Goal: Task Accomplishment & Management: Use online tool/utility

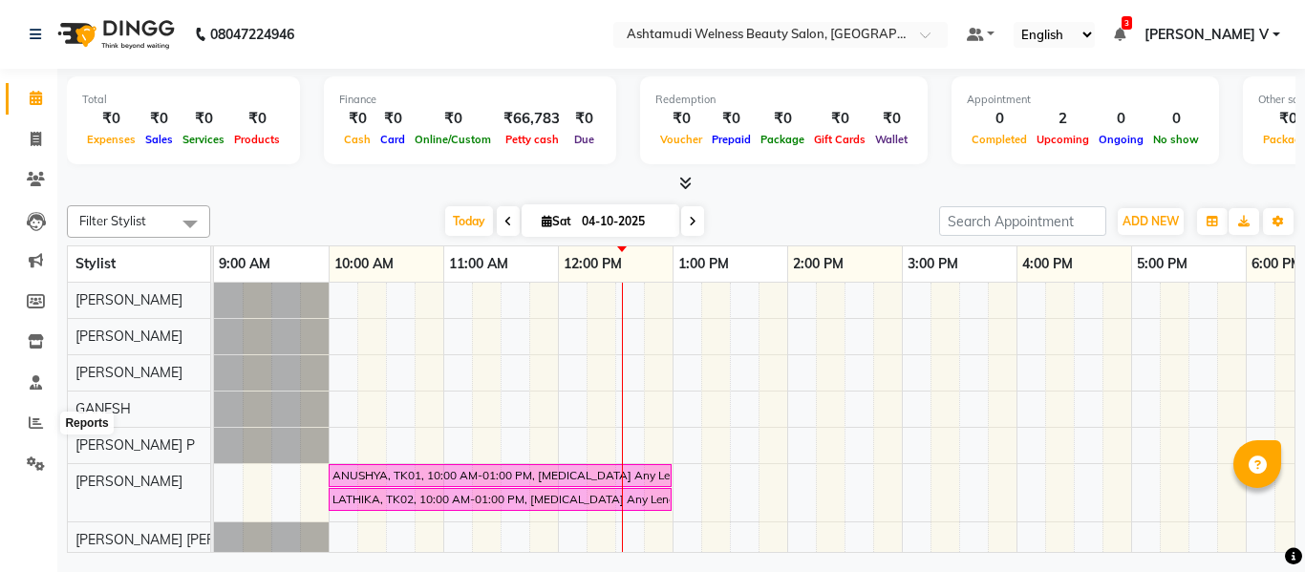
click at [34, 426] on icon at bounding box center [36, 423] width 14 height 14
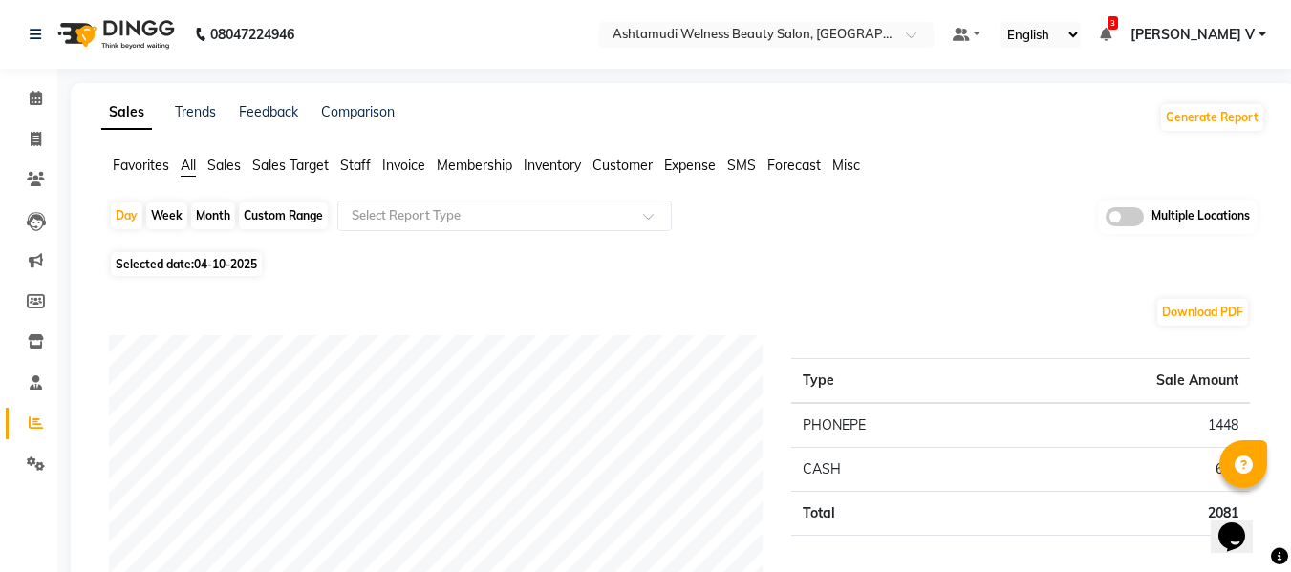
click at [1130, 213] on span at bounding box center [1125, 216] width 38 height 19
click at [1106, 220] on input "checkbox" at bounding box center [1106, 220] width 0 height 0
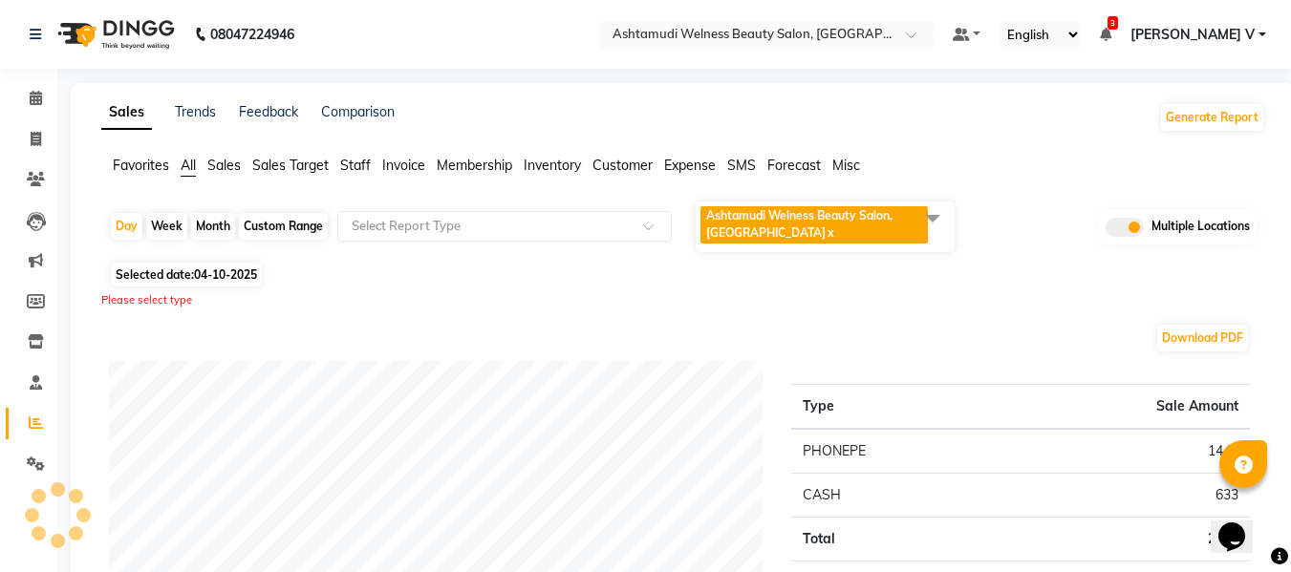
click at [843, 214] on span "Ashtamudi Welness Beauty Salon, [GEOGRAPHIC_DATA]" at bounding box center [799, 224] width 186 height 32
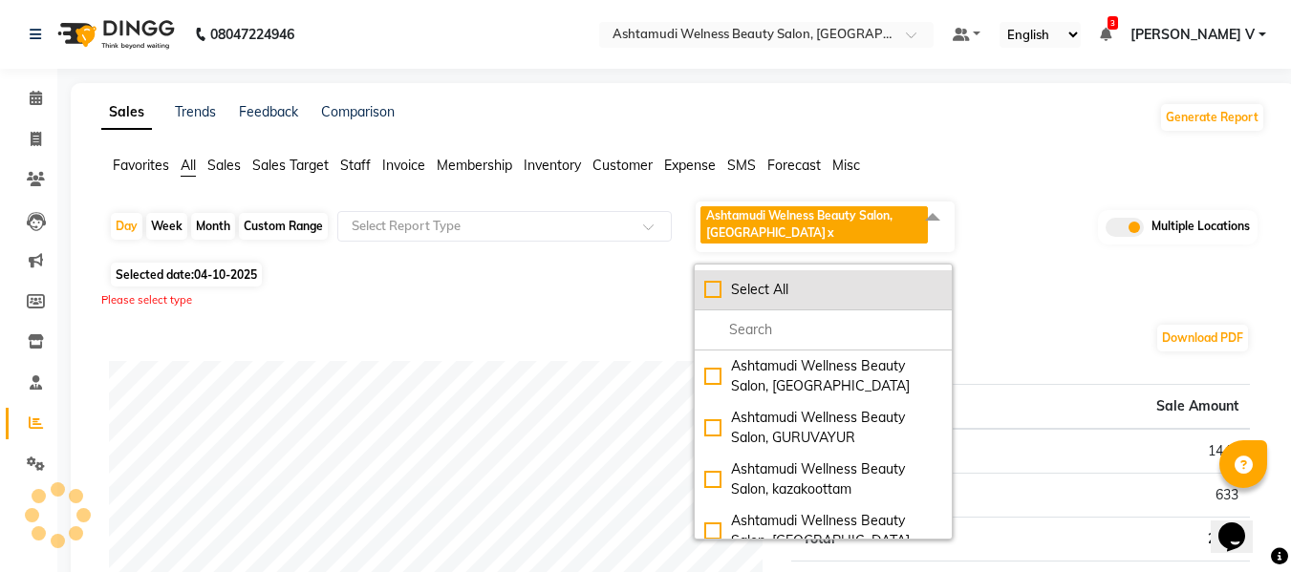
click at [788, 280] on div "Select All" at bounding box center [823, 290] width 238 height 20
checkbox input "true"
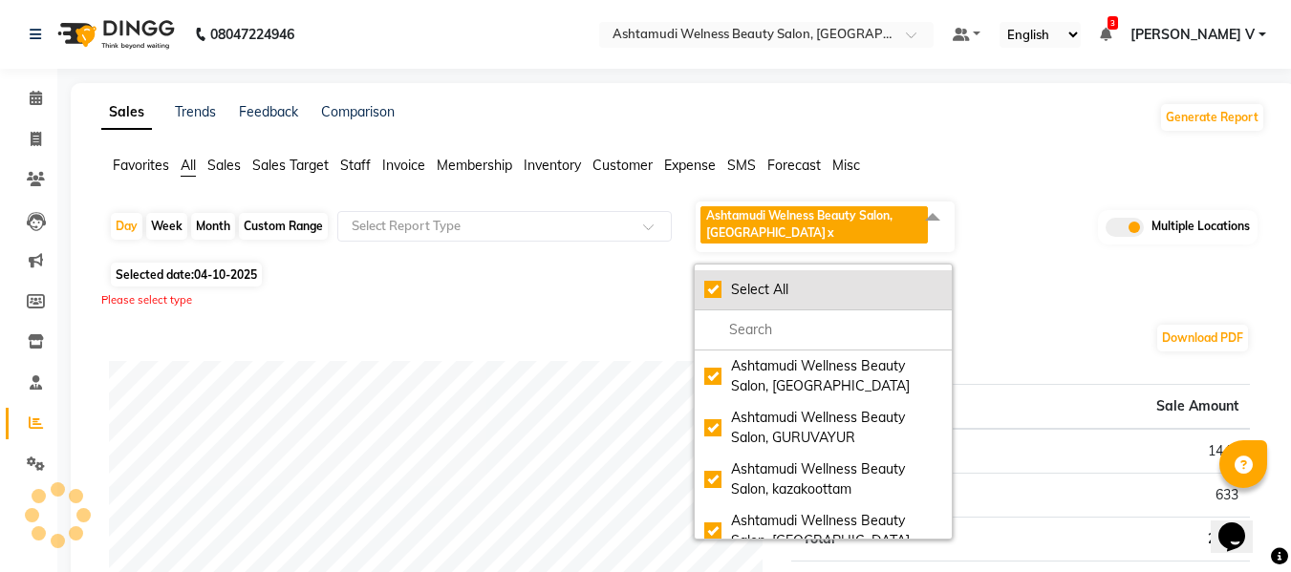
checkbox input "true"
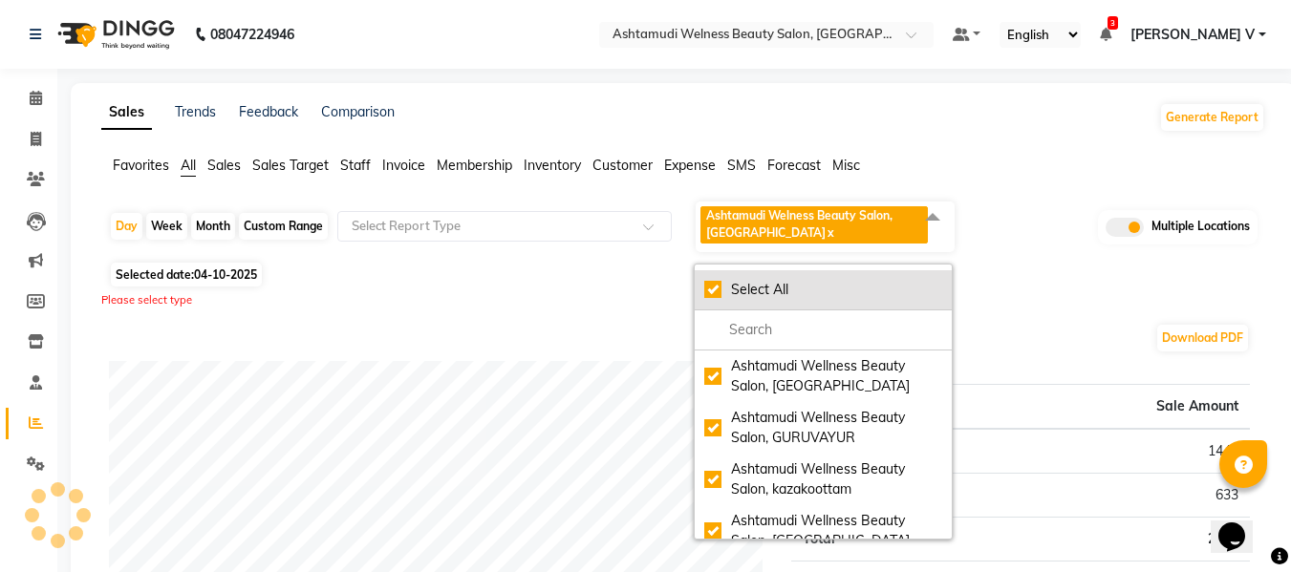
checkbox input "true"
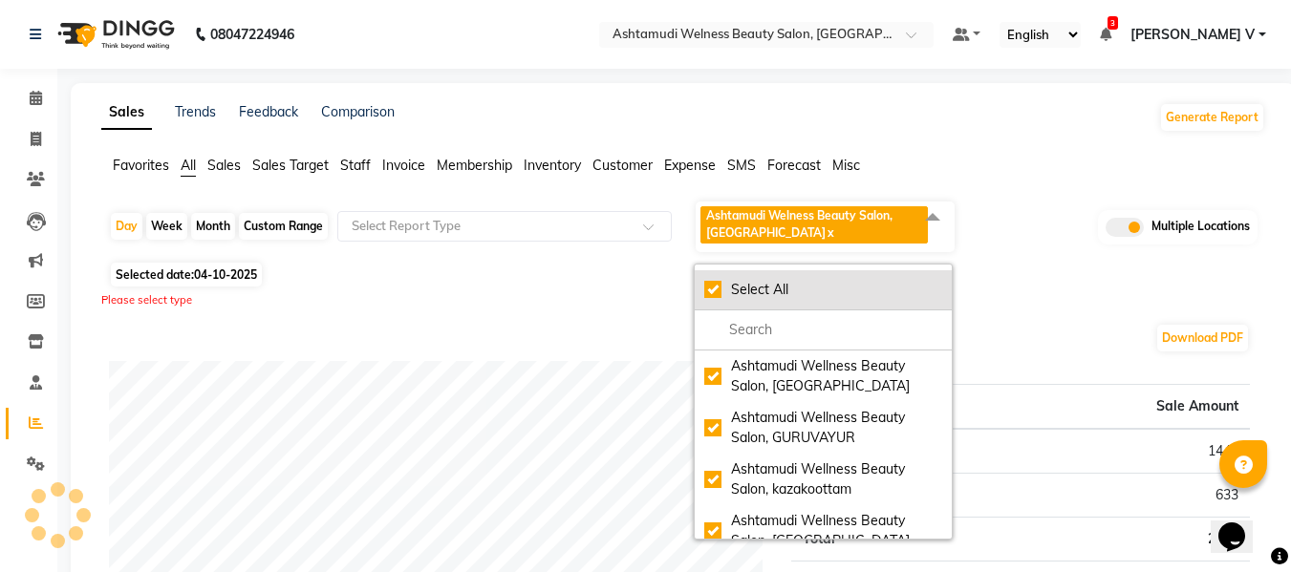
checkbox input "true"
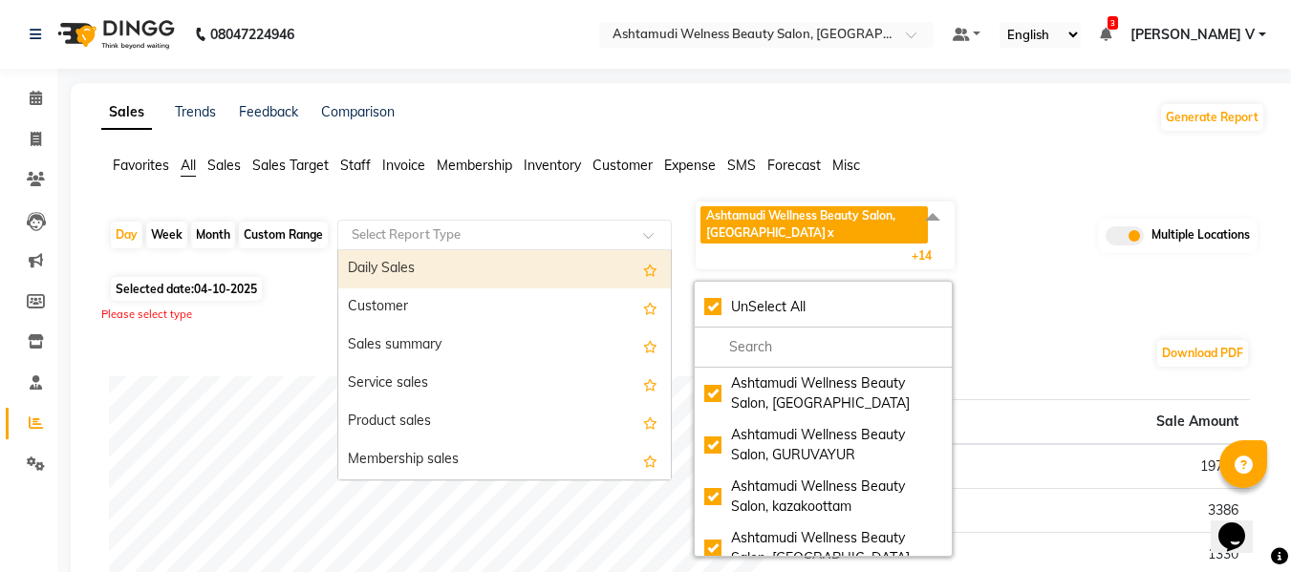
click at [464, 231] on input "text" at bounding box center [485, 234] width 275 height 19
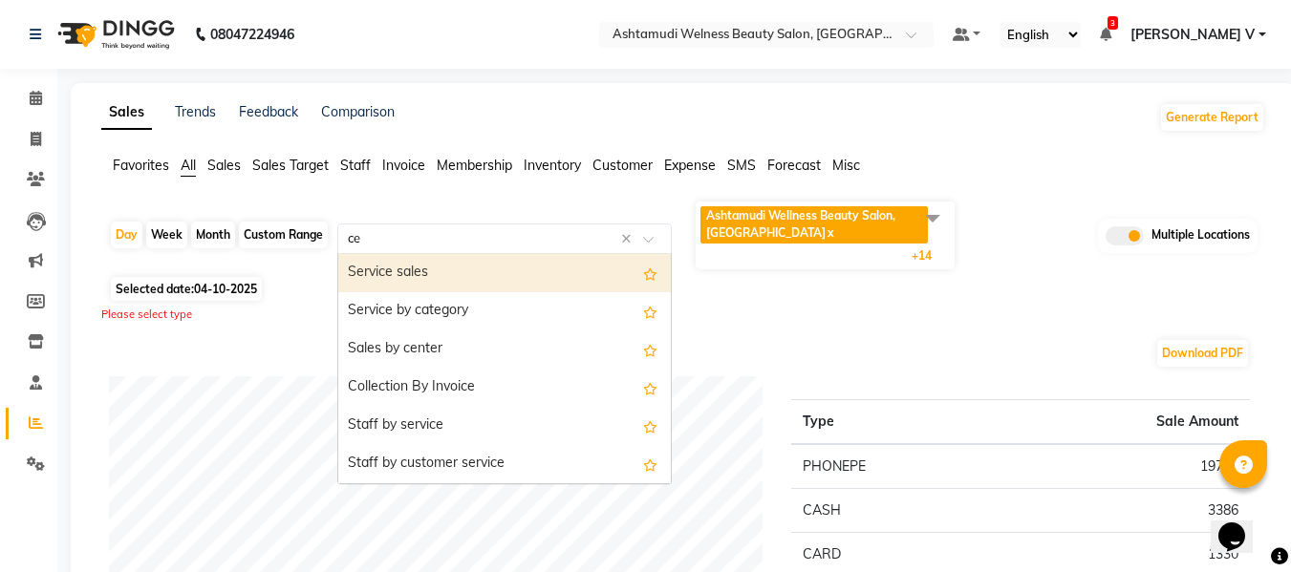
type input "cen"
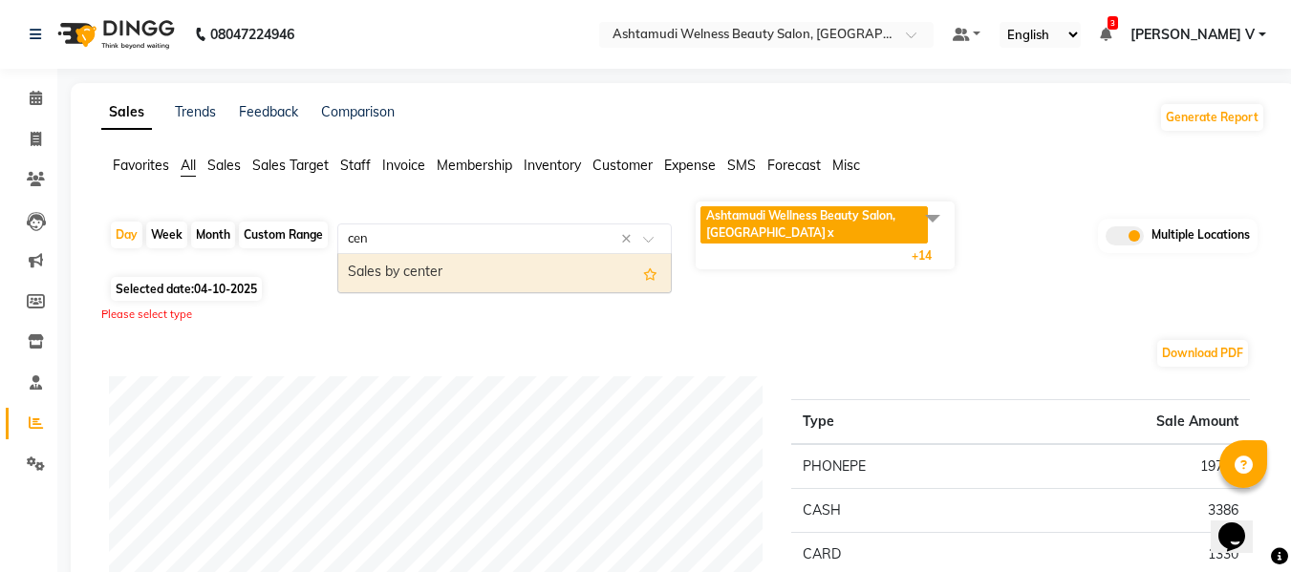
click at [461, 261] on div "Sales by center" at bounding box center [504, 273] width 333 height 38
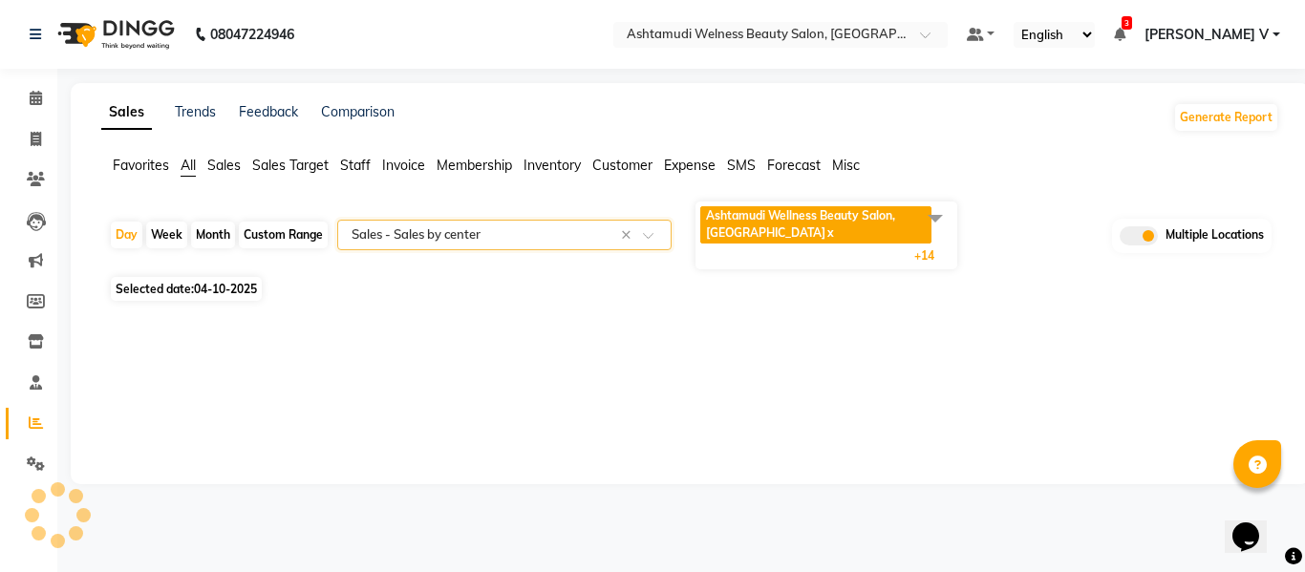
select select "full_report"
select select "csv"
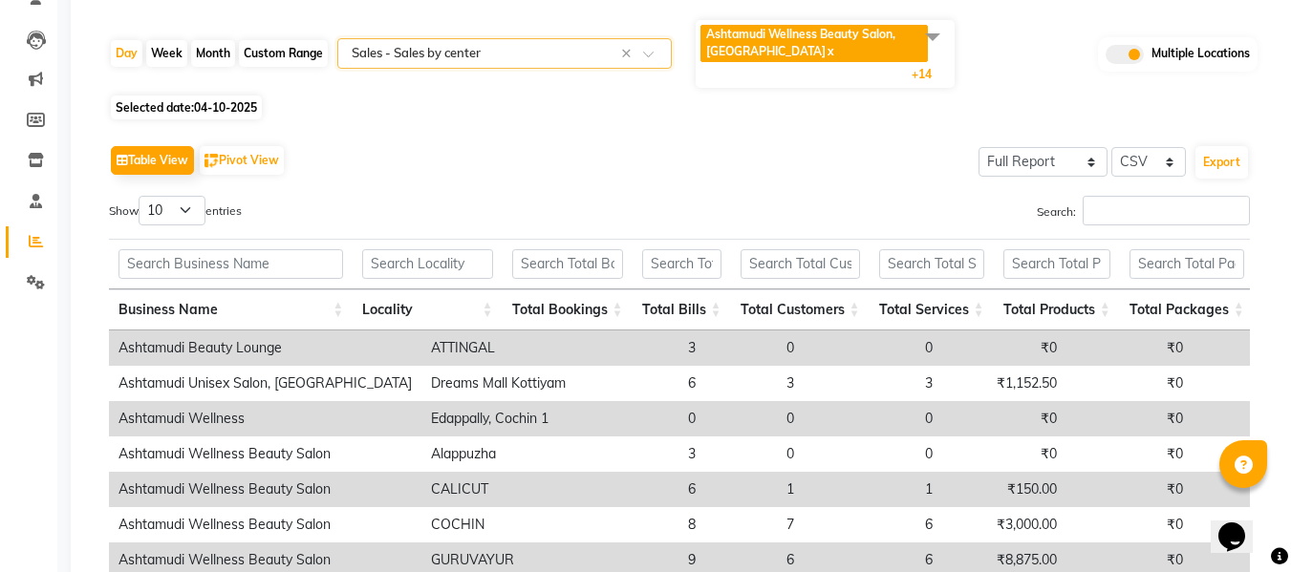
scroll to position [96, 0]
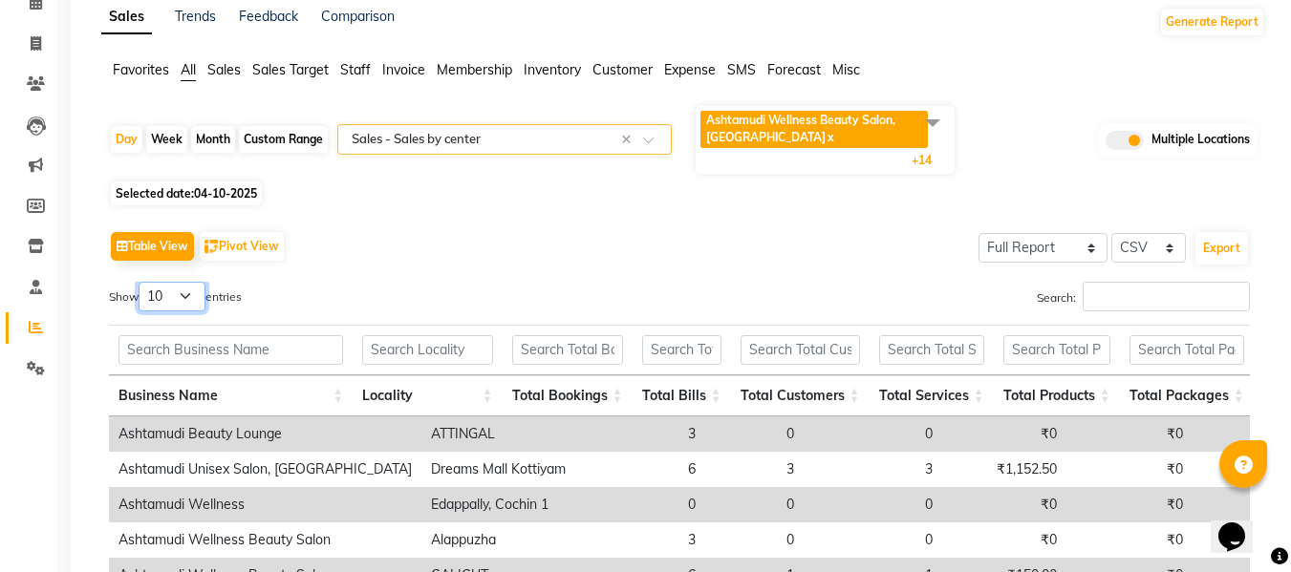
click at [177, 288] on select "10 25 50 100" at bounding box center [172, 297] width 67 height 30
select select "25"
click at [141, 282] on select "10 25 50 100" at bounding box center [172, 297] width 67 height 30
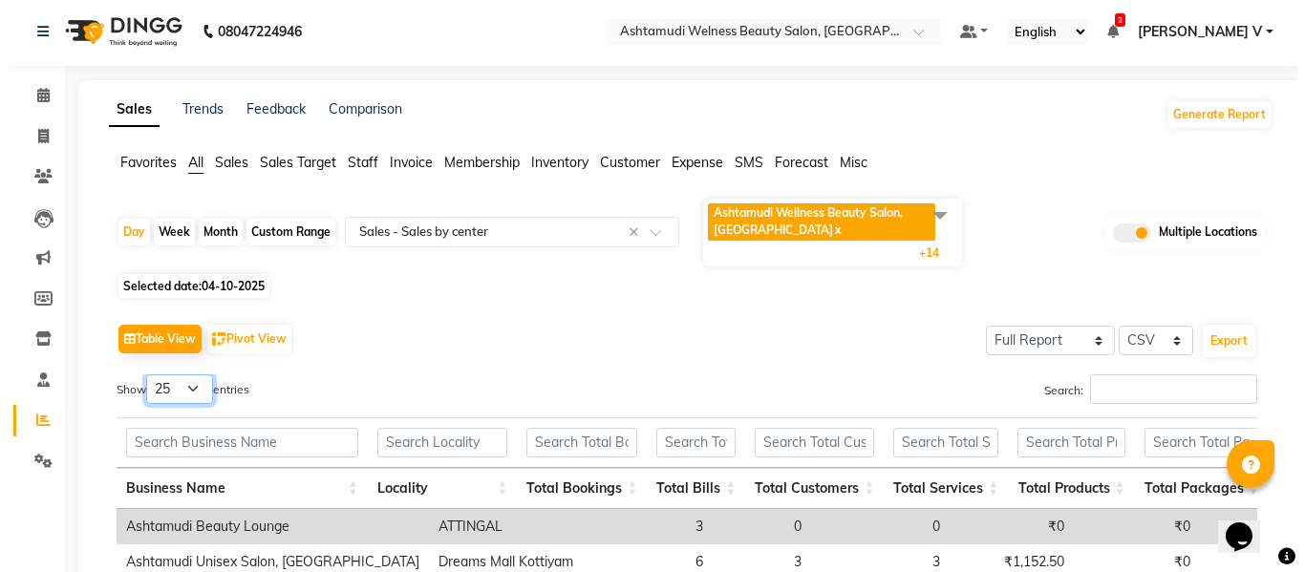
scroll to position [0, 0]
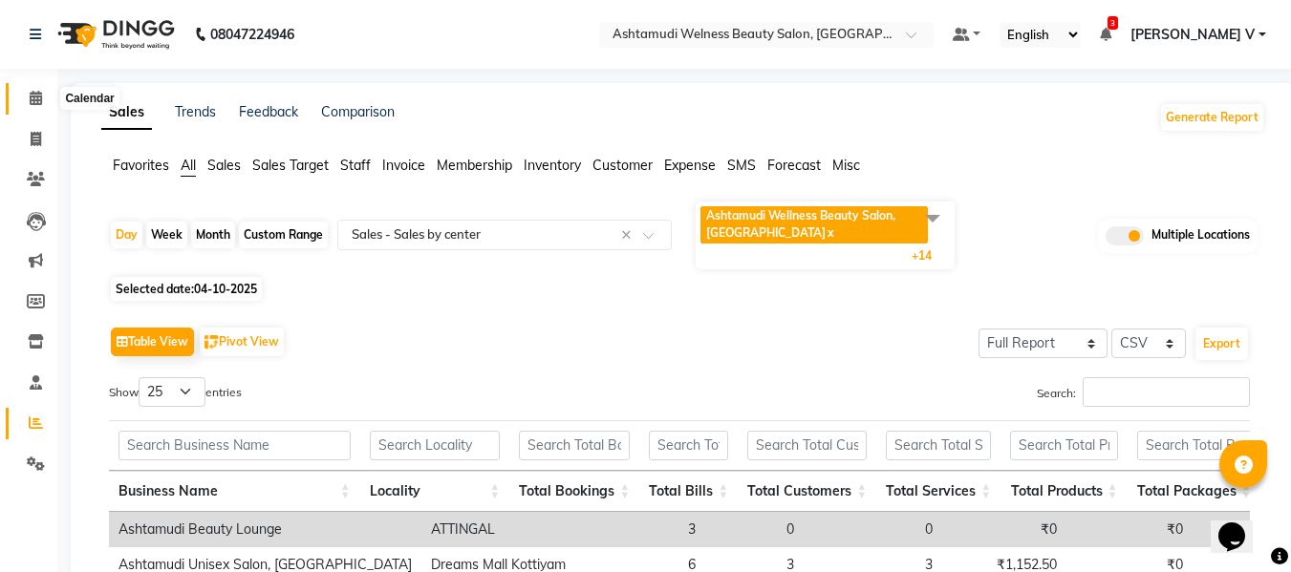
click at [38, 95] on icon at bounding box center [36, 98] width 12 height 14
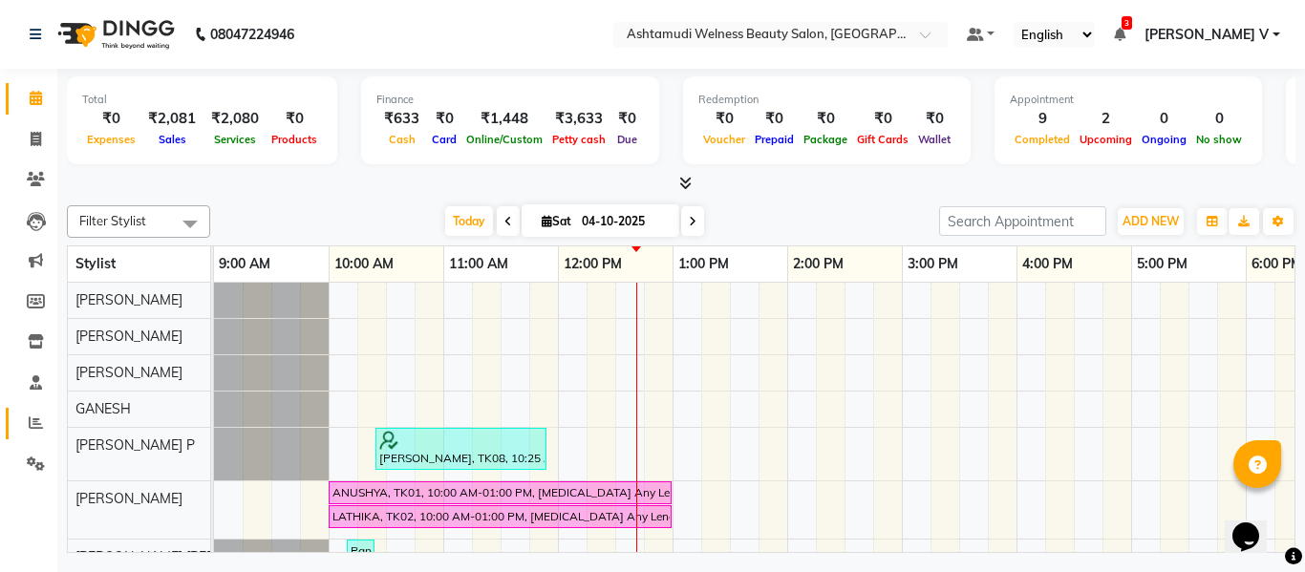
click at [32, 408] on link "Reports" at bounding box center [29, 424] width 46 height 32
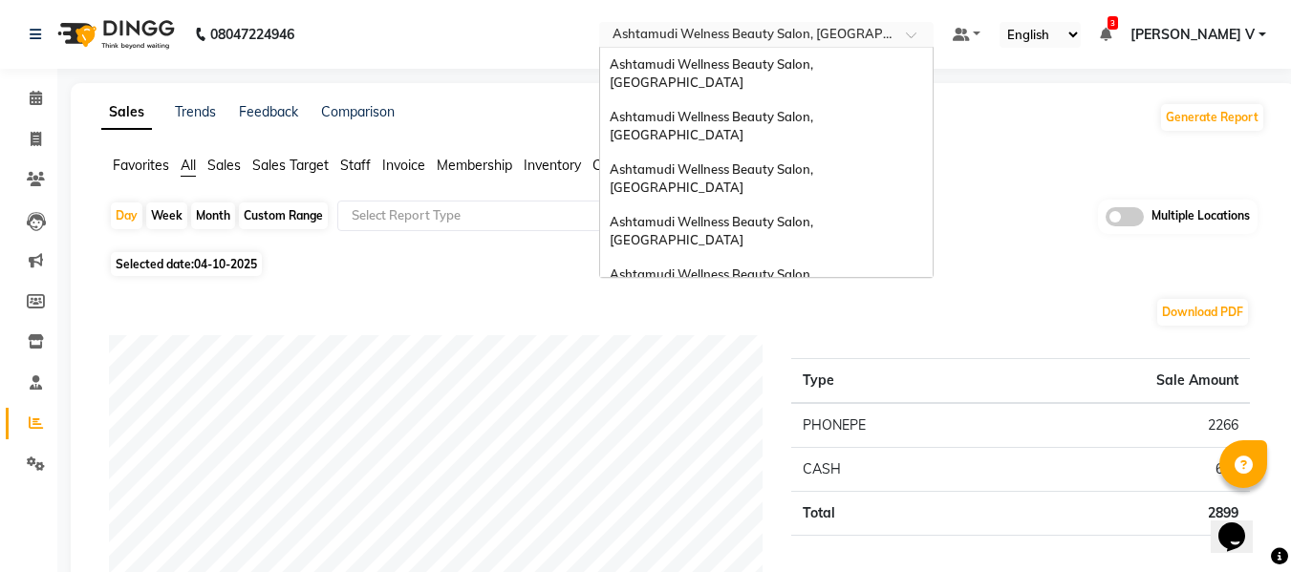
click at [886, 31] on input "text" at bounding box center [747, 36] width 277 height 19
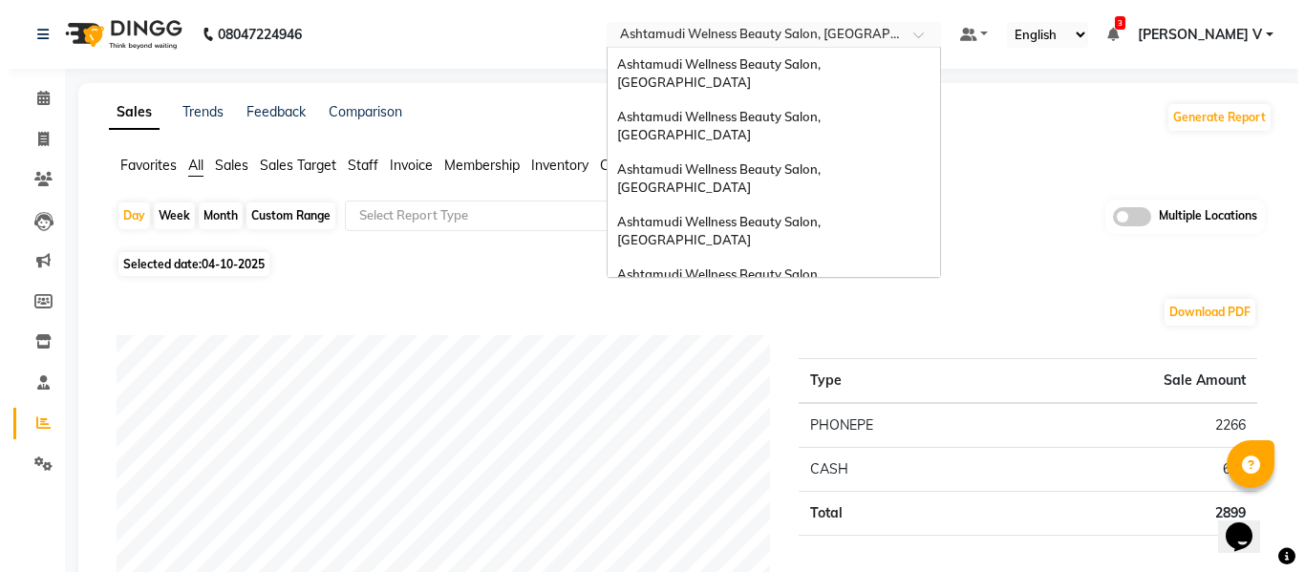
scroll to position [271, 0]
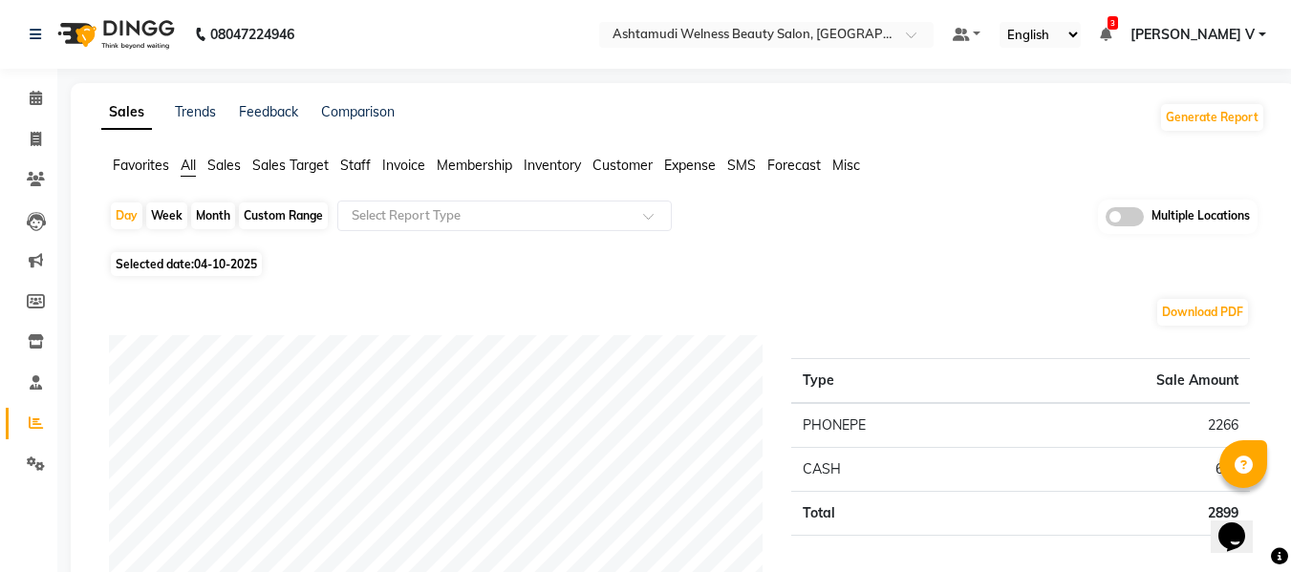
click at [496, 53] on nav "08047224946 Select Location × Ashtamudi Welness Beauty Salon, Chinnakkada Defau…" at bounding box center [645, 34] width 1291 height 69
click at [27, 98] on span at bounding box center [35, 99] width 33 height 22
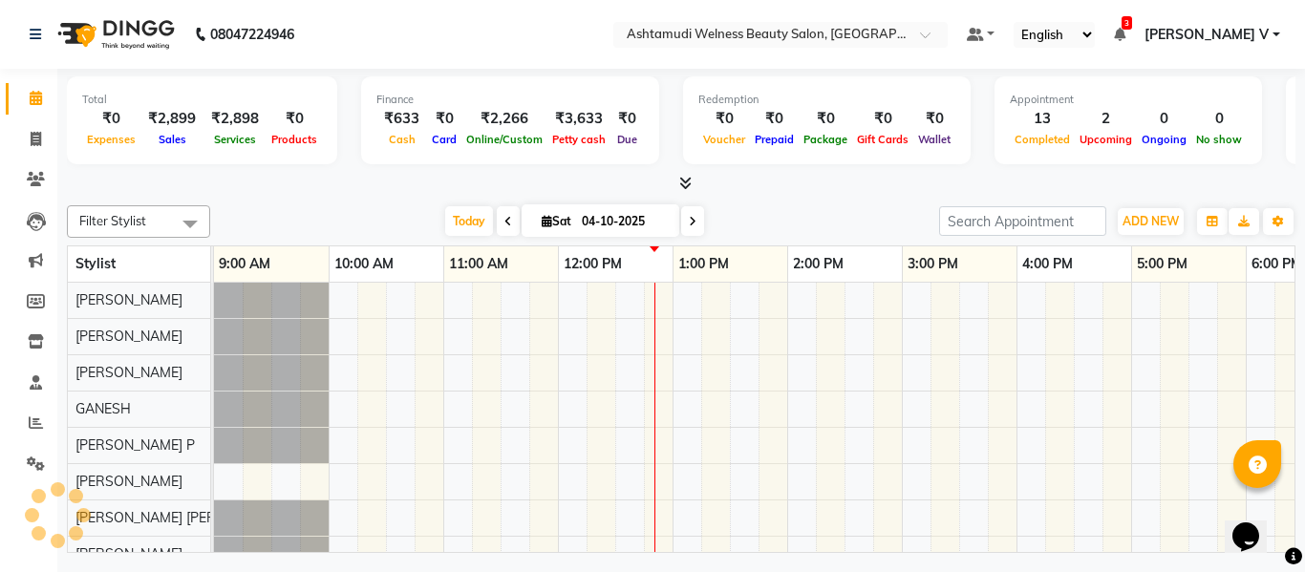
scroll to position [26, 0]
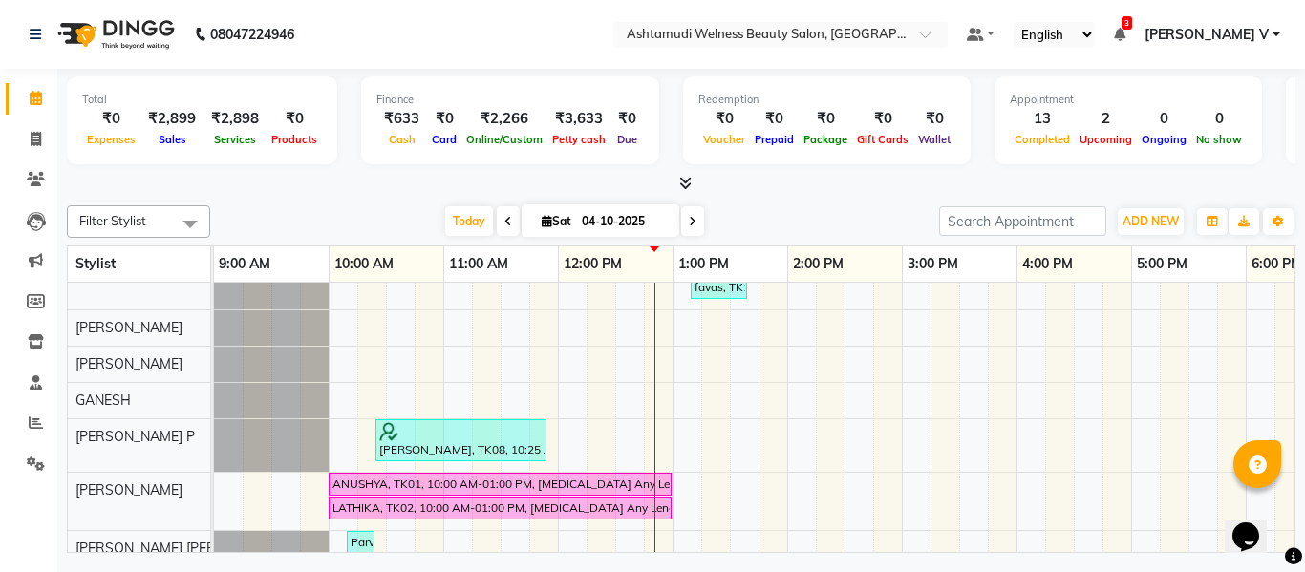
click at [505, 226] on icon at bounding box center [509, 221] width 8 height 11
type input "03-10-2025"
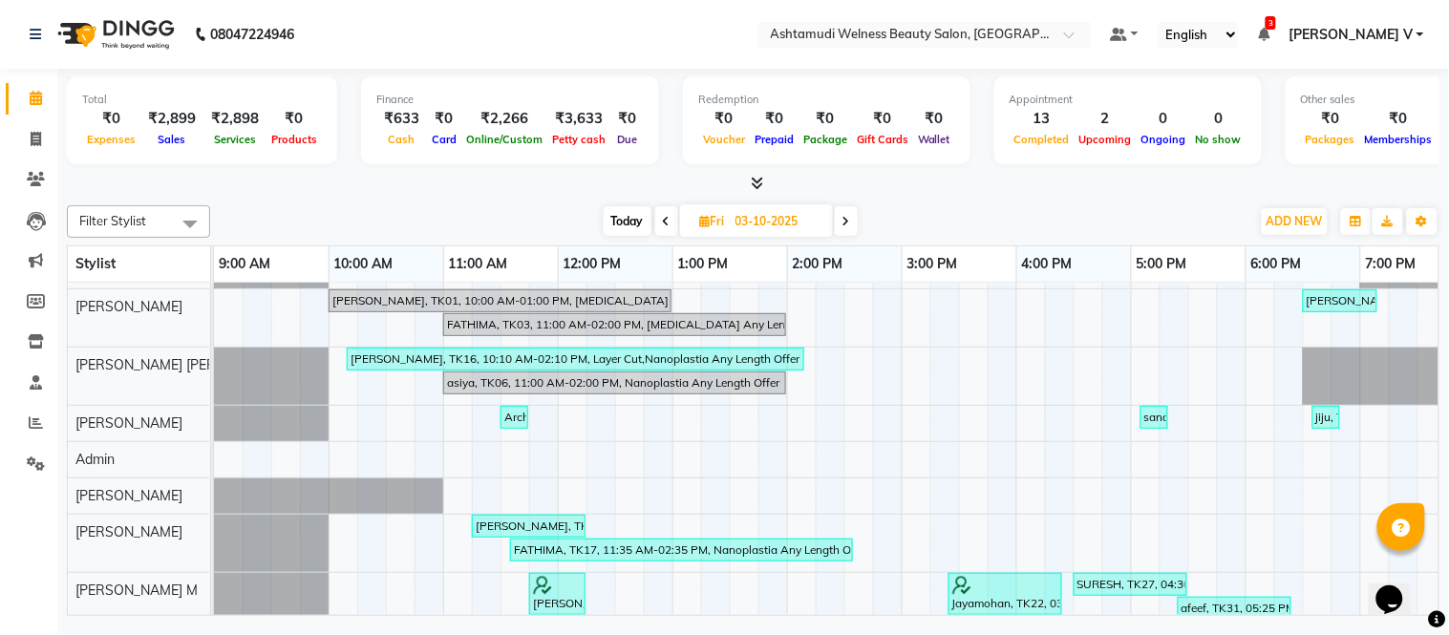
scroll to position [226, 0]
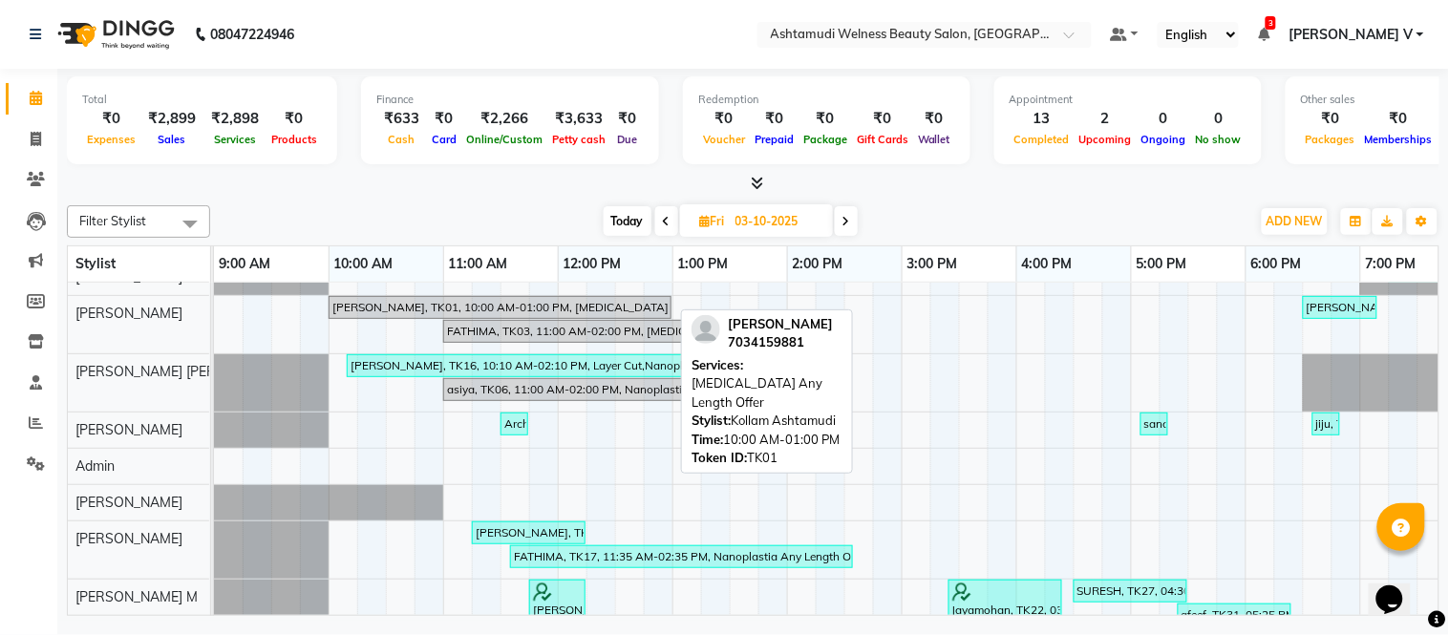
click at [522, 299] on div "[PERSON_NAME], TK01, 10:00 AM-01:00 PM, [MEDICAL_DATA] Any Length Offer" at bounding box center [500, 307] width 339 height 17
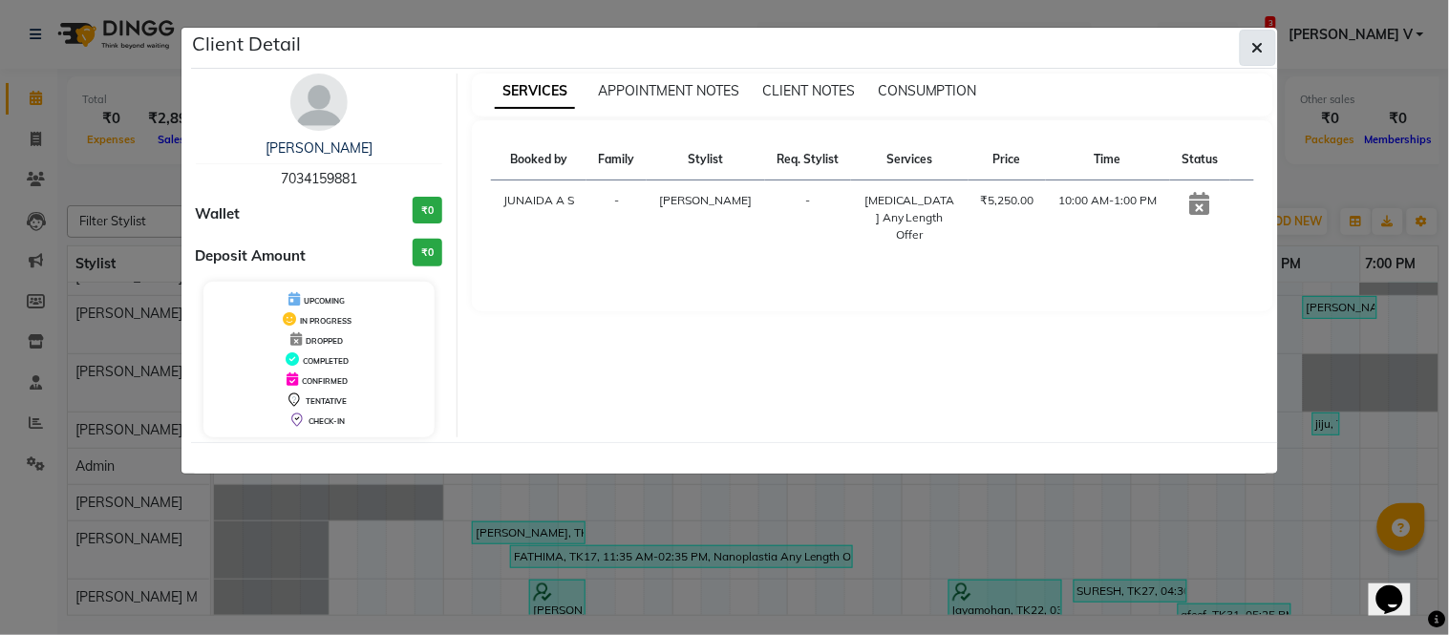
click at [1264, 35] on button "button" at bounding box center [1258, 48] width 36 height 36
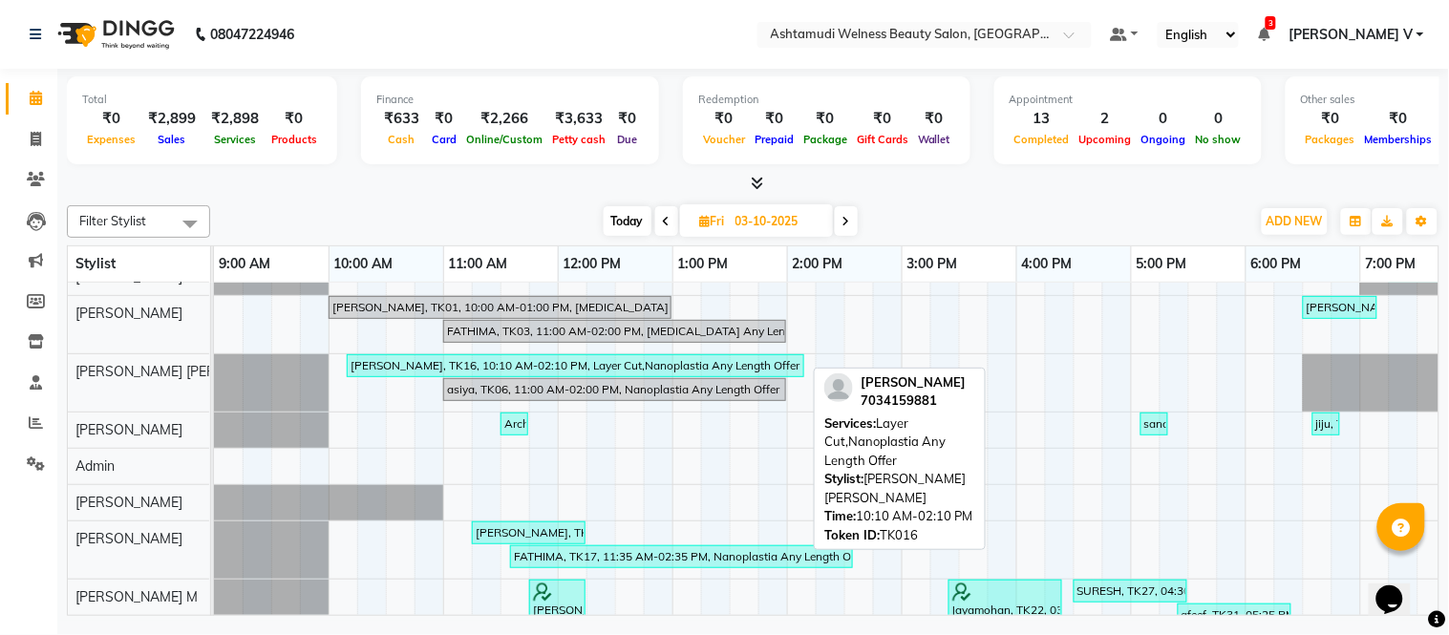
click at [426, 360] on div "[PERSON_NAME], TK16, 10:10 AM-02:10 PM, Layer Cut,Nanoplastia Any Length Offer" at bounding box center [576, 365] width 454 height 17
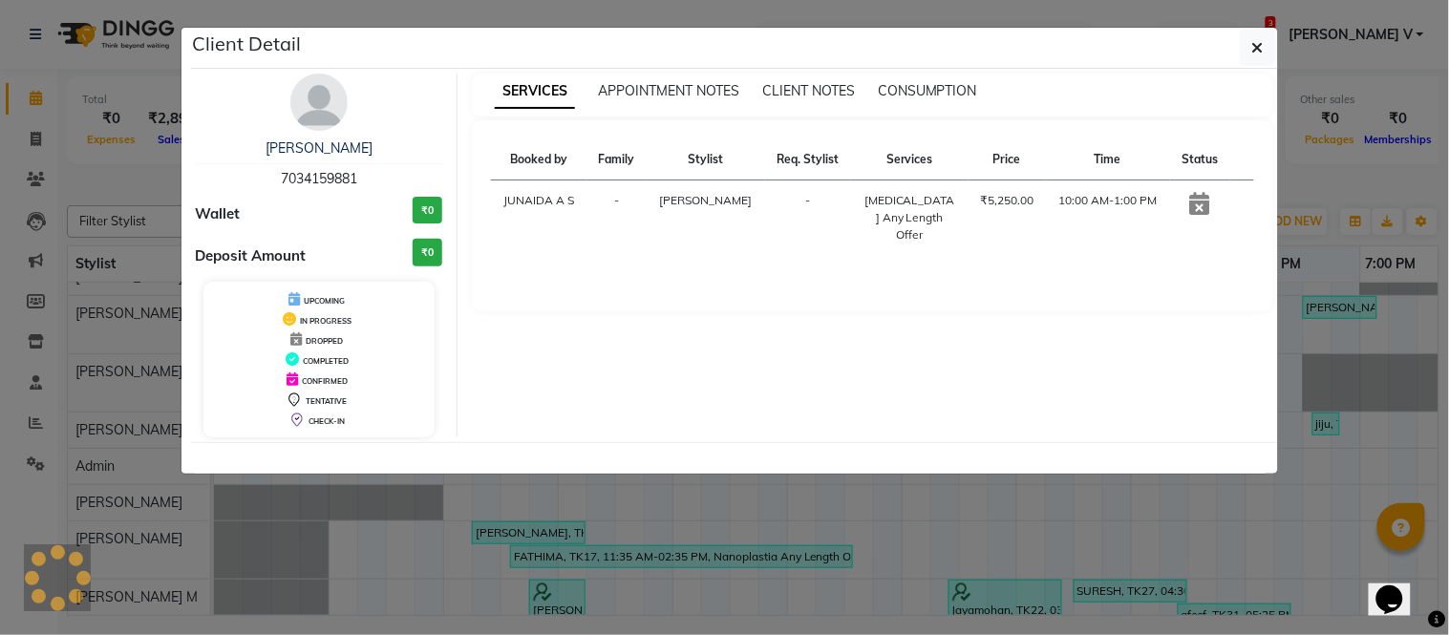
select select "3"
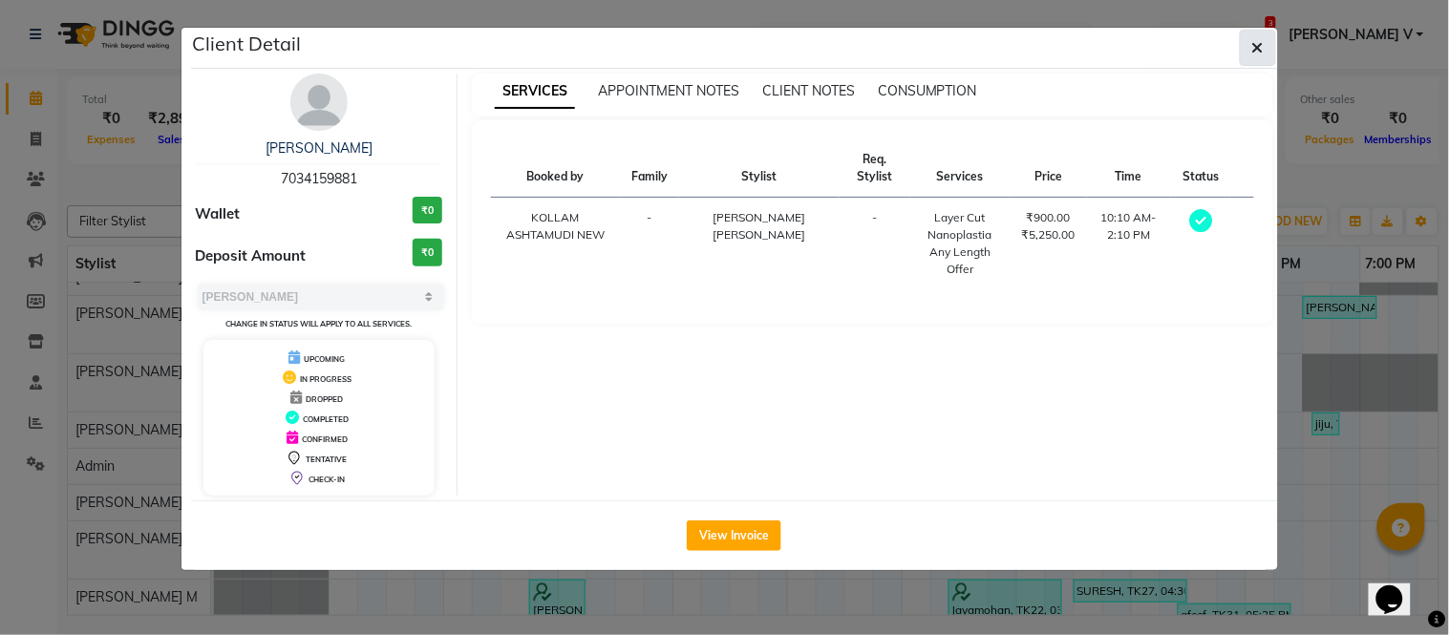
click at [1254, 46] on icon "button" at bounding box center [1258, 47] width 11 height 15
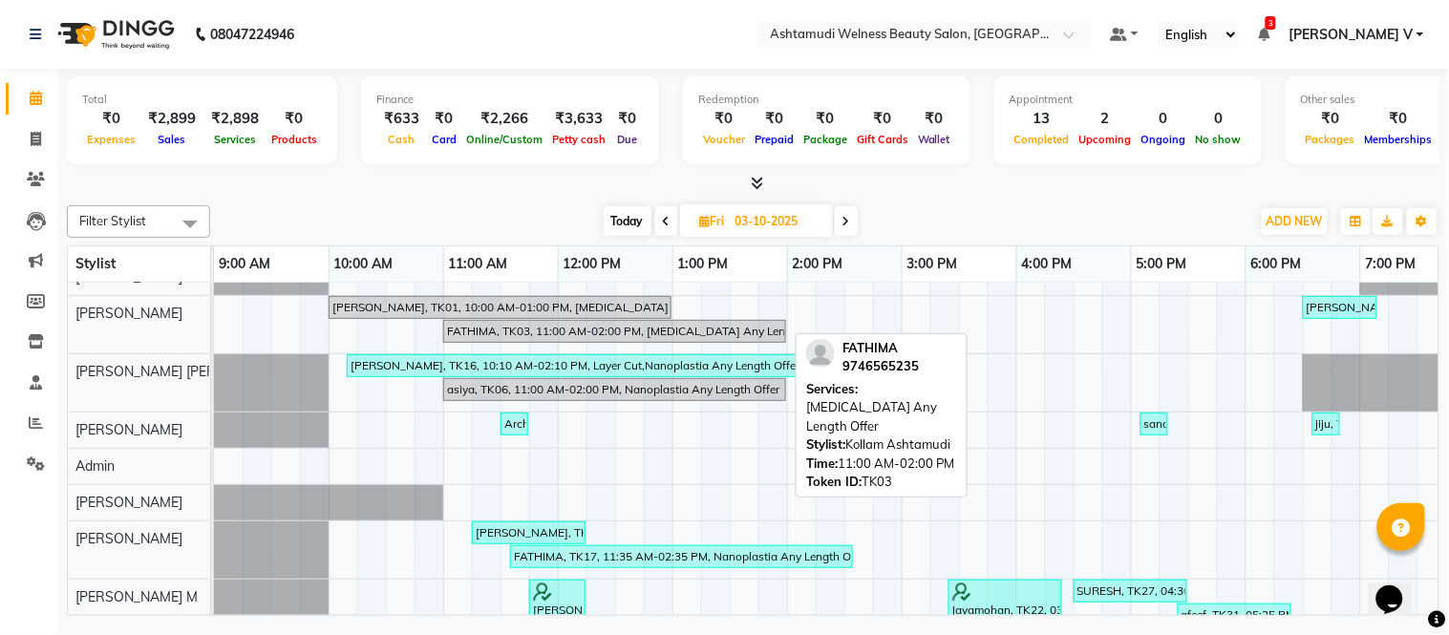
click at [522, 332] on div "FATHIMA, TK03, 11:00 AM-02:00 PM, [MEDICAL_DATA] Any Length Offer" at bounding box center [614, 331] width 339 height 17
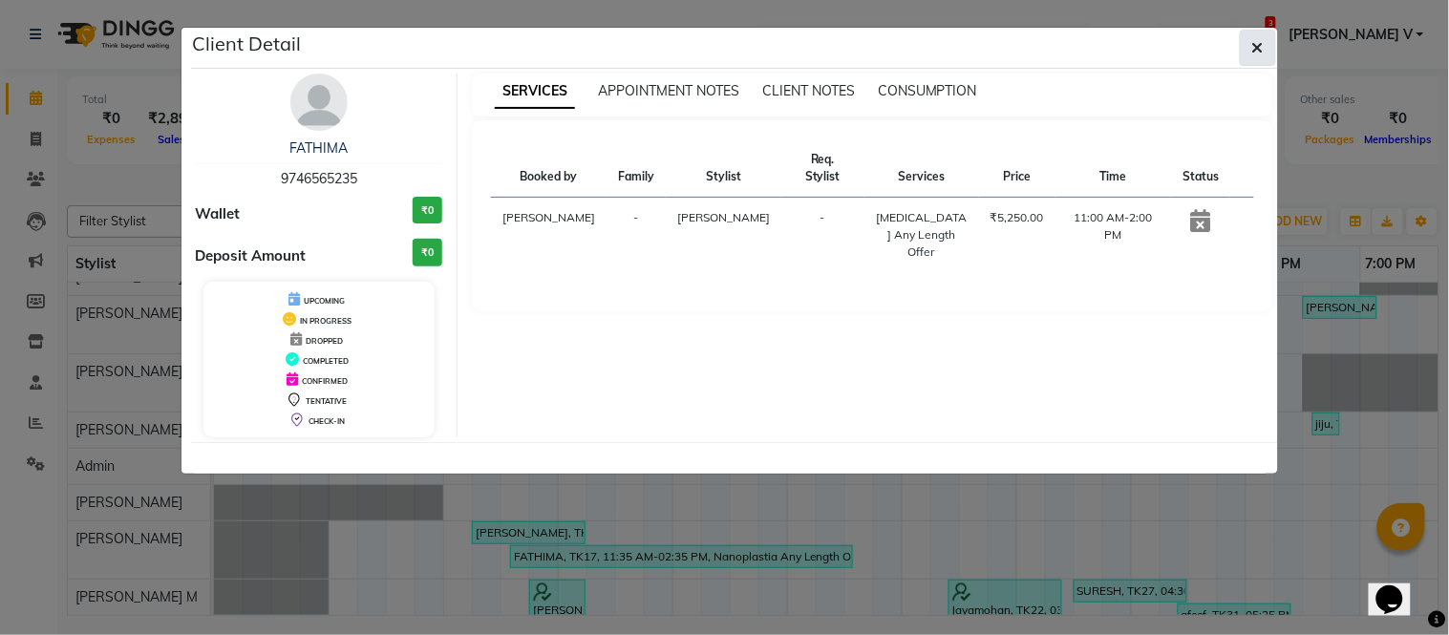
click at [1250, 49] on button "button" at bounding box center [1258, 48] width 36 height 36
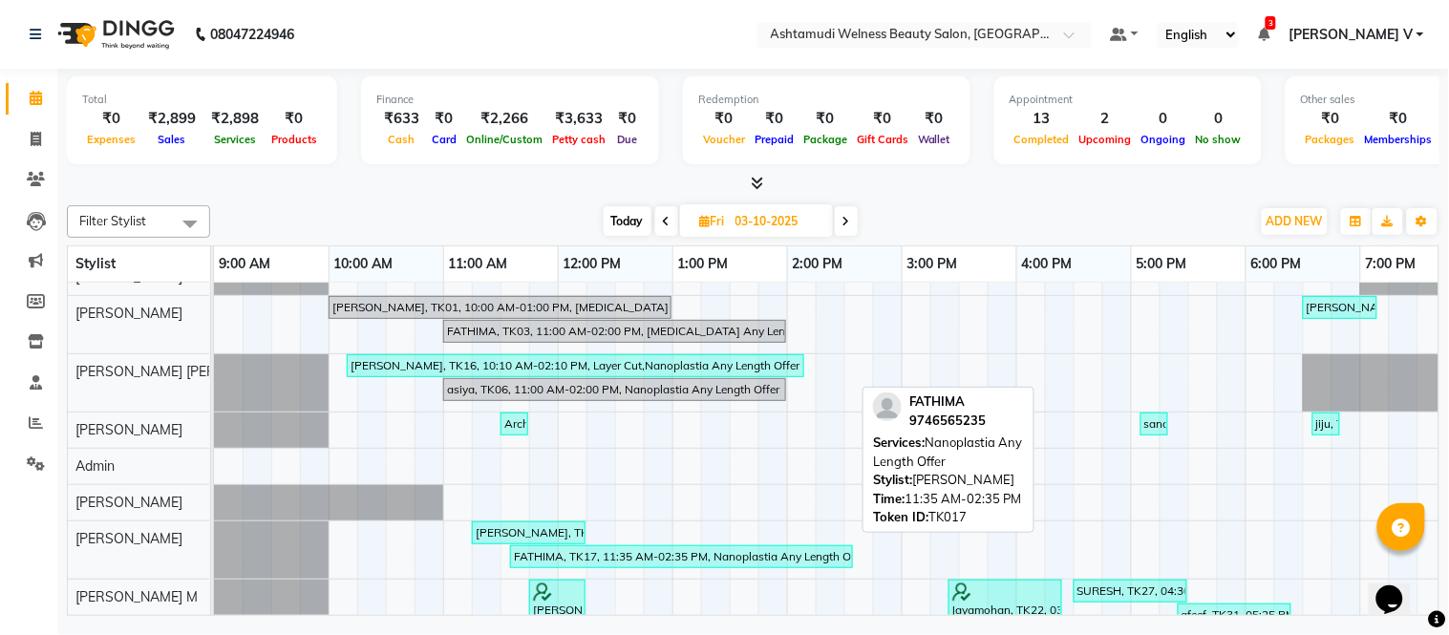
click at [578, 559] on div "FATHIMA, TK17, 11:35 AM-02:35 PM, Nanoplastia Any Length Offer" at bounding box center [681, 556] width 339 height 17
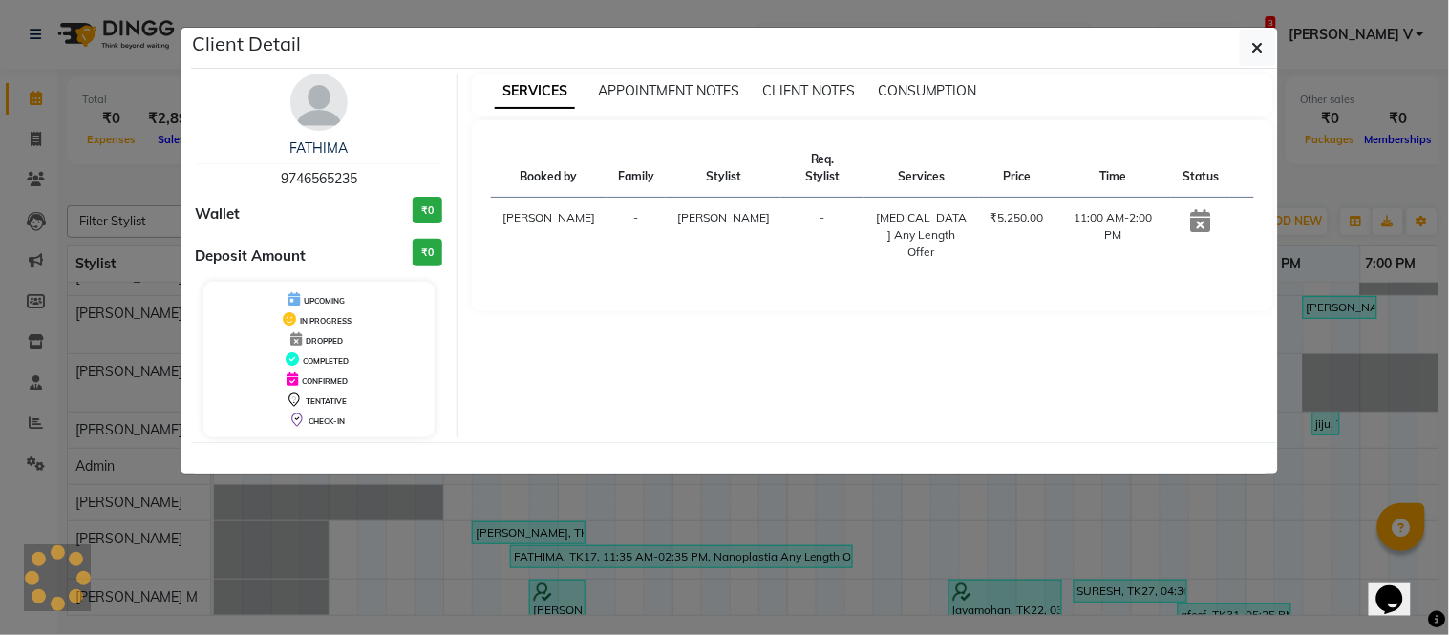
select select "3"
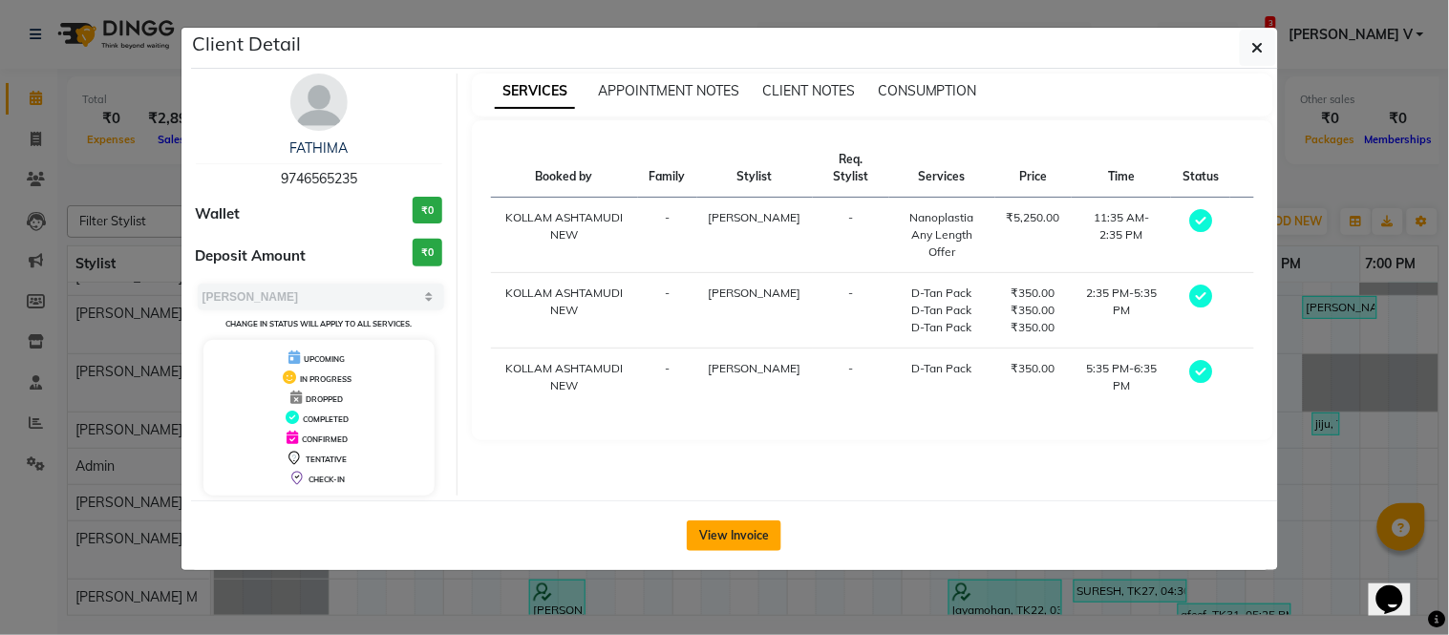
click at [728, 537] on button "View Invoice" at bounding box center [734, 536] width 95 height 31
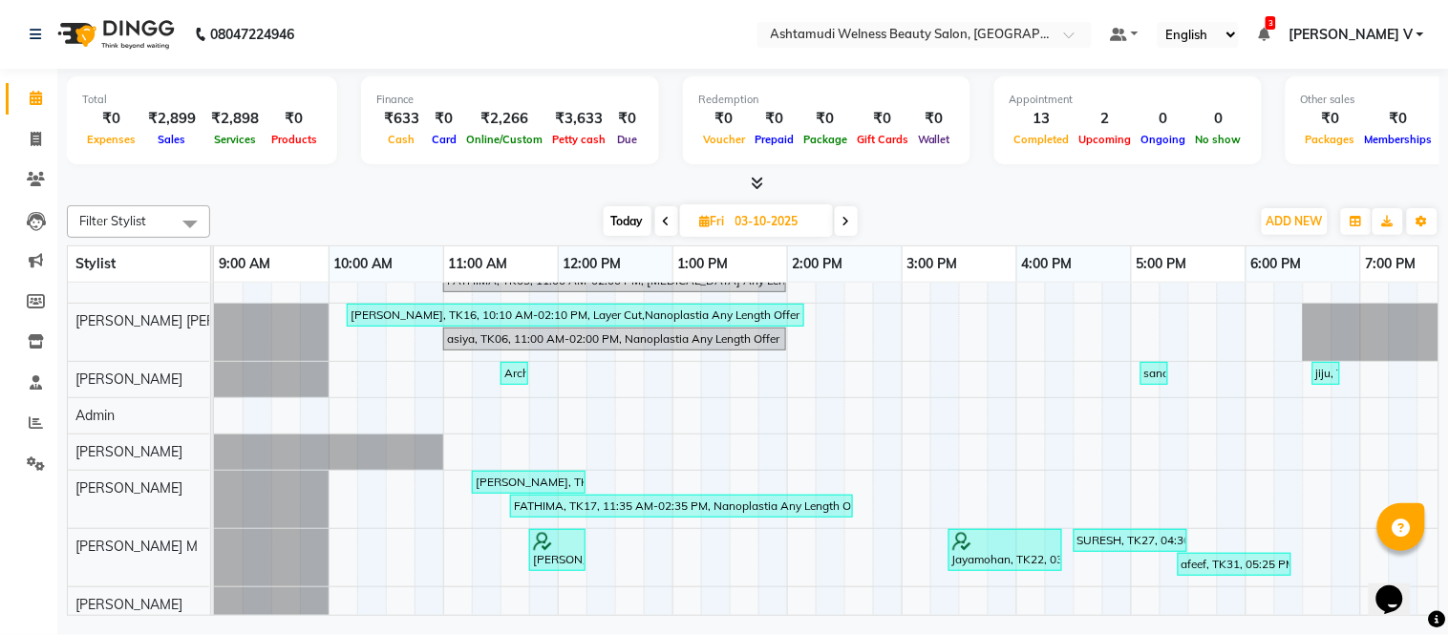
scroll to position [237, 0]
